Goal: Book appointment/travel/reservation

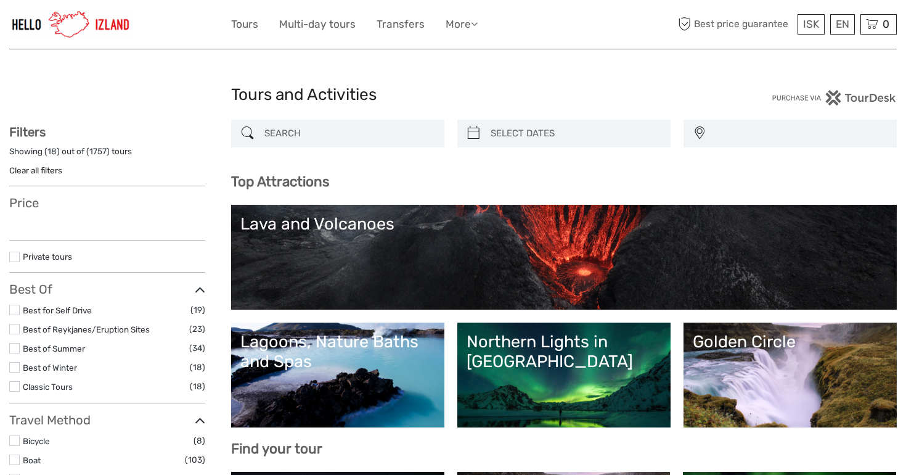
select select
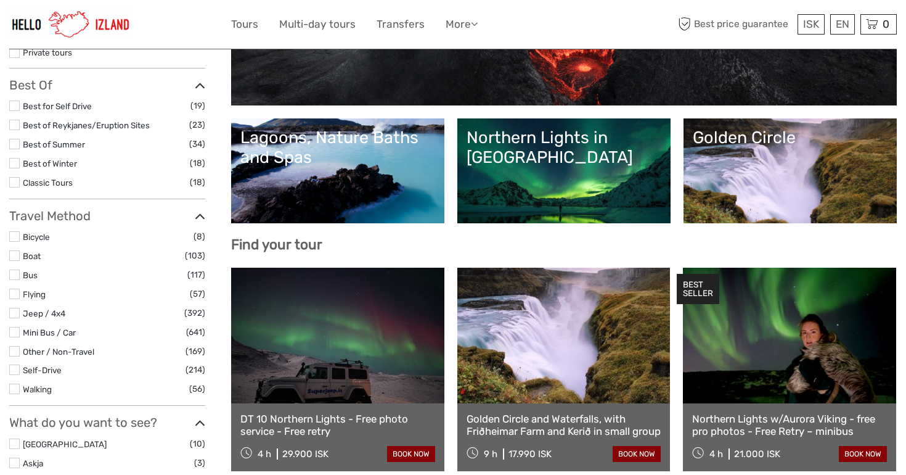
select select
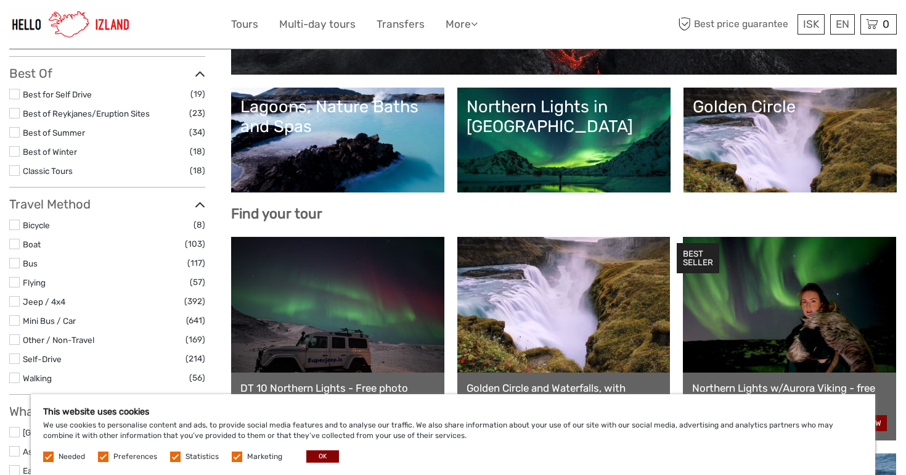
click at [509, 144] on link "Northern Lights in [GEOGRAPHIC_DATA]" at bounding box center [564, 140] width 195 height 86
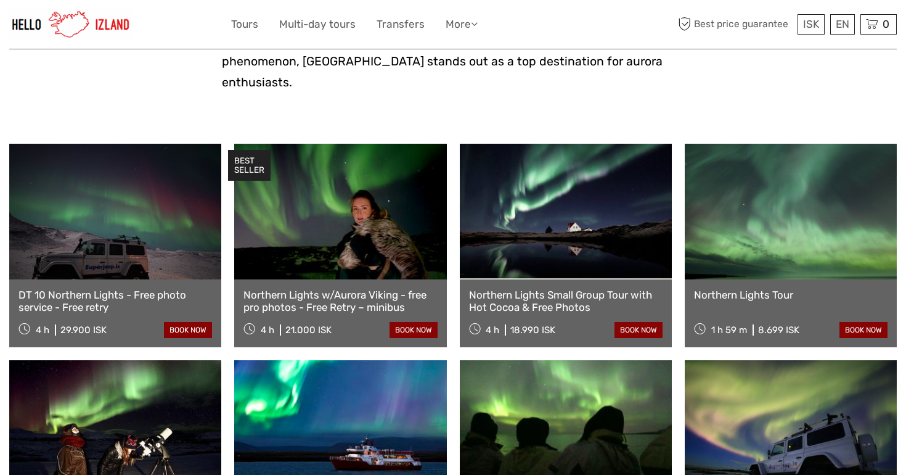
scroll to position [367, 0]
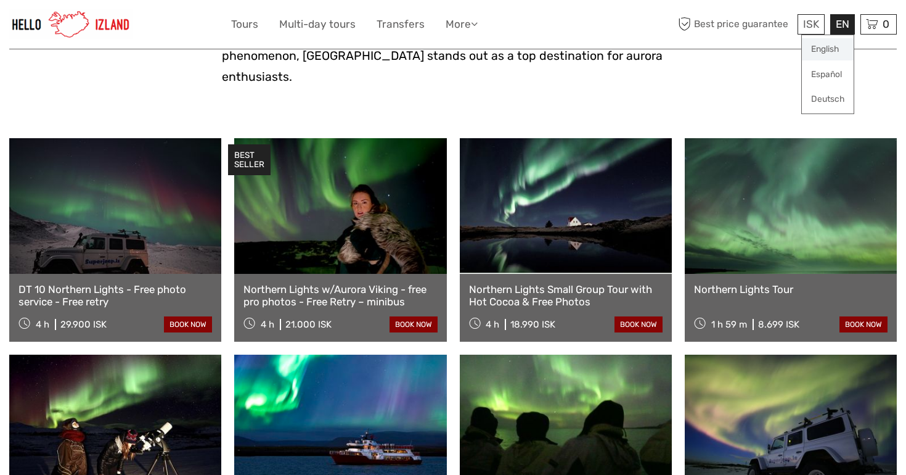
click at [824, 50] on link "English" at bounding box center [828, 49] width 52 height 22
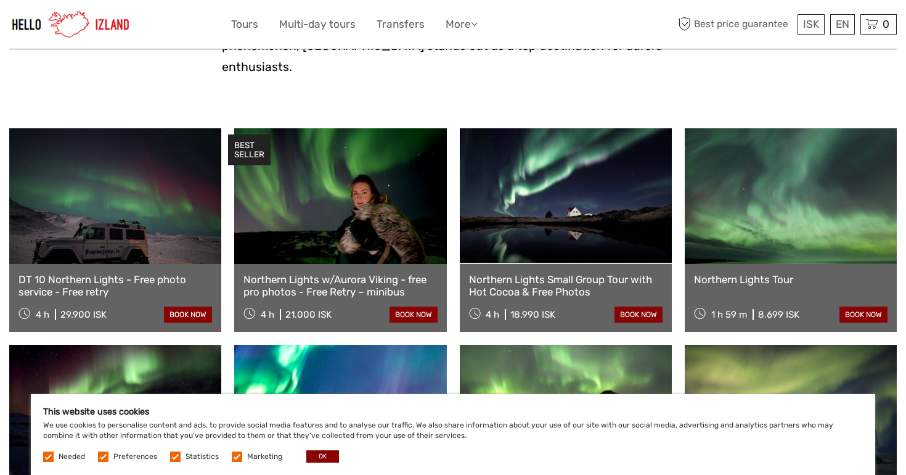
scroll to position [375, 0]
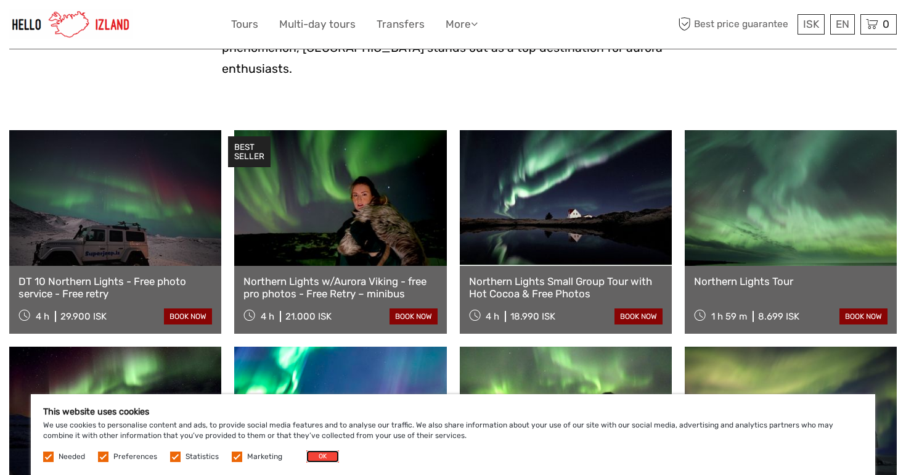
click at [309, 455] on button "OK" at bounding box center [322, 456] width 33 height 12
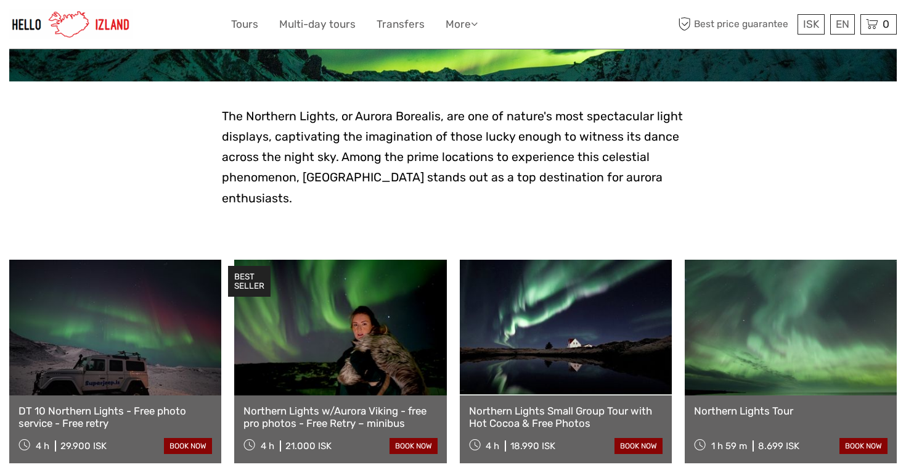
scroll to position [57, 0]
